Goal: Browse casually

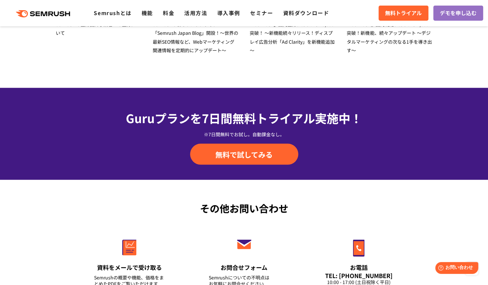
scroll to position [2154, 0]
